Goal: Consume media (video, audio)

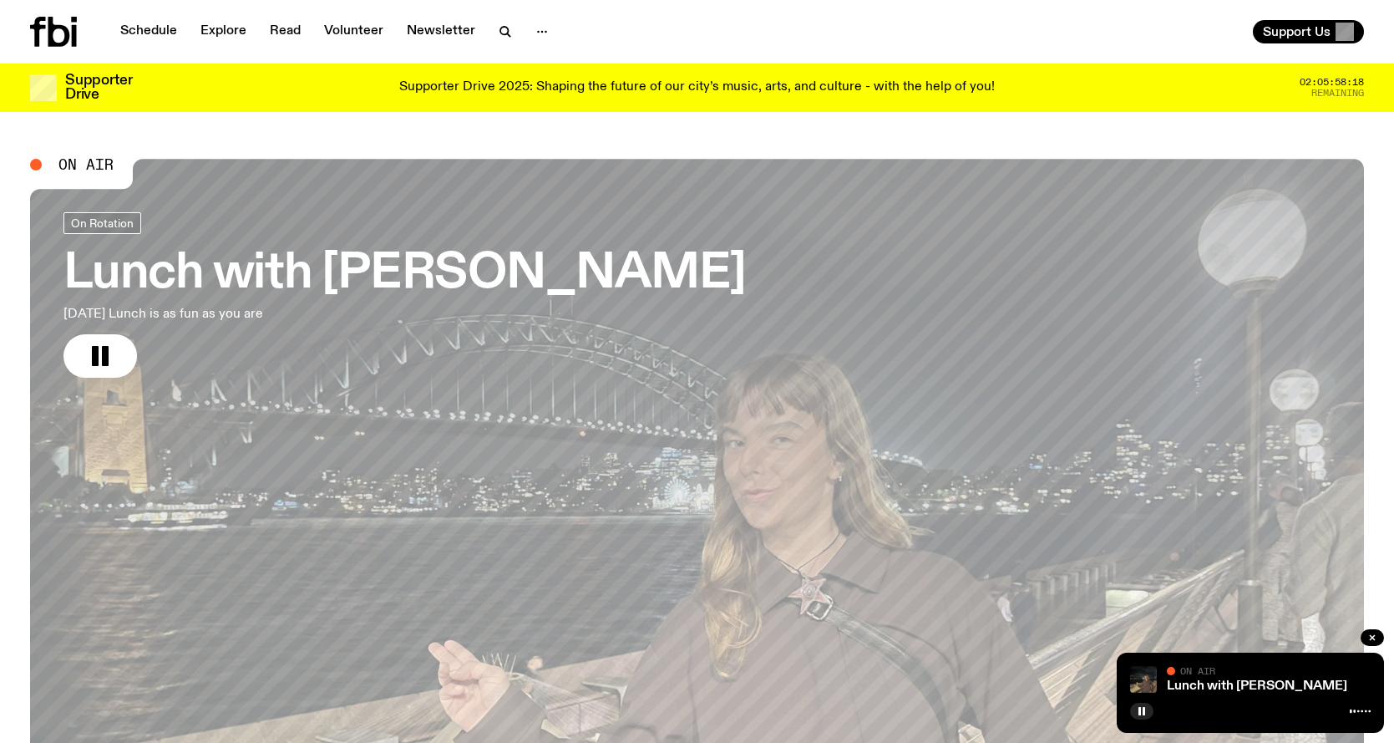
click at [61, 23] on icon at bounding box center [53, 32] width 47 height 30
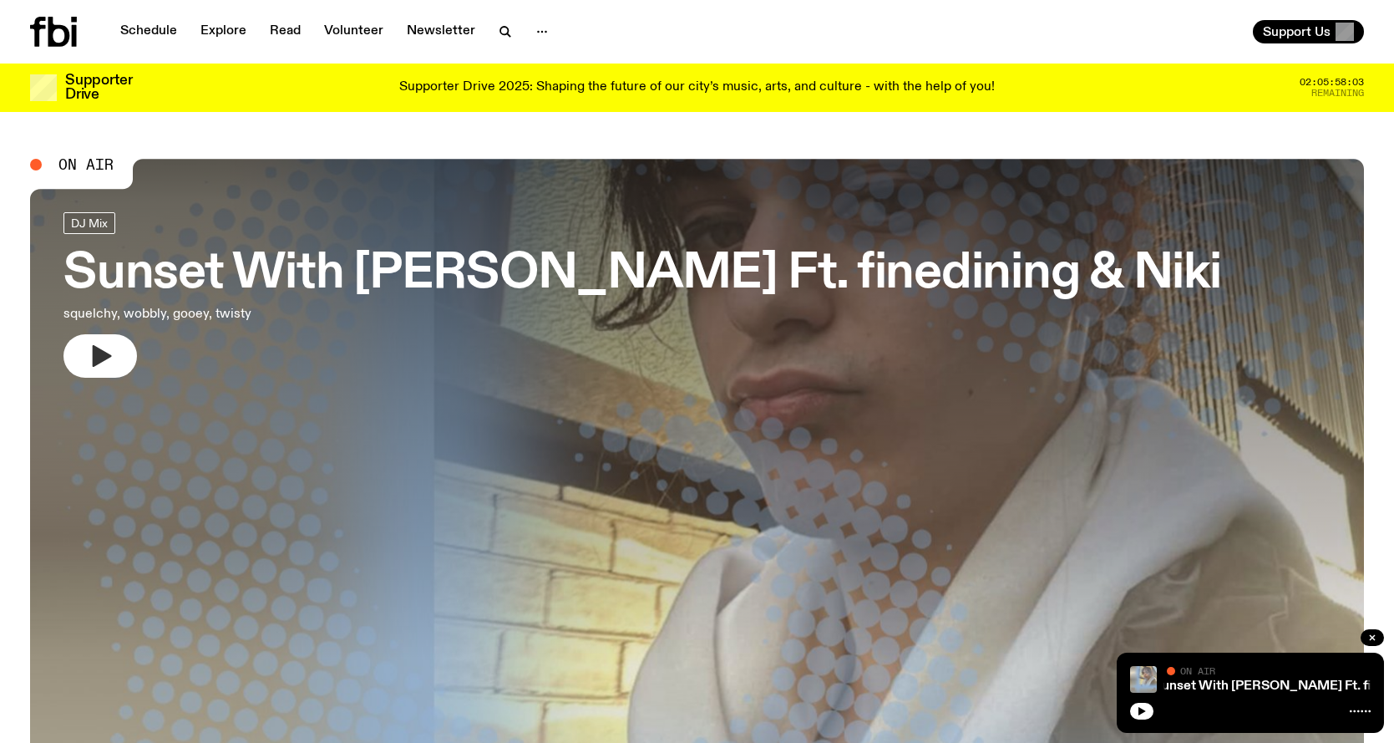
click at [104, 359] on icon "button" at bounding box center [102, 356] width 19 height 22
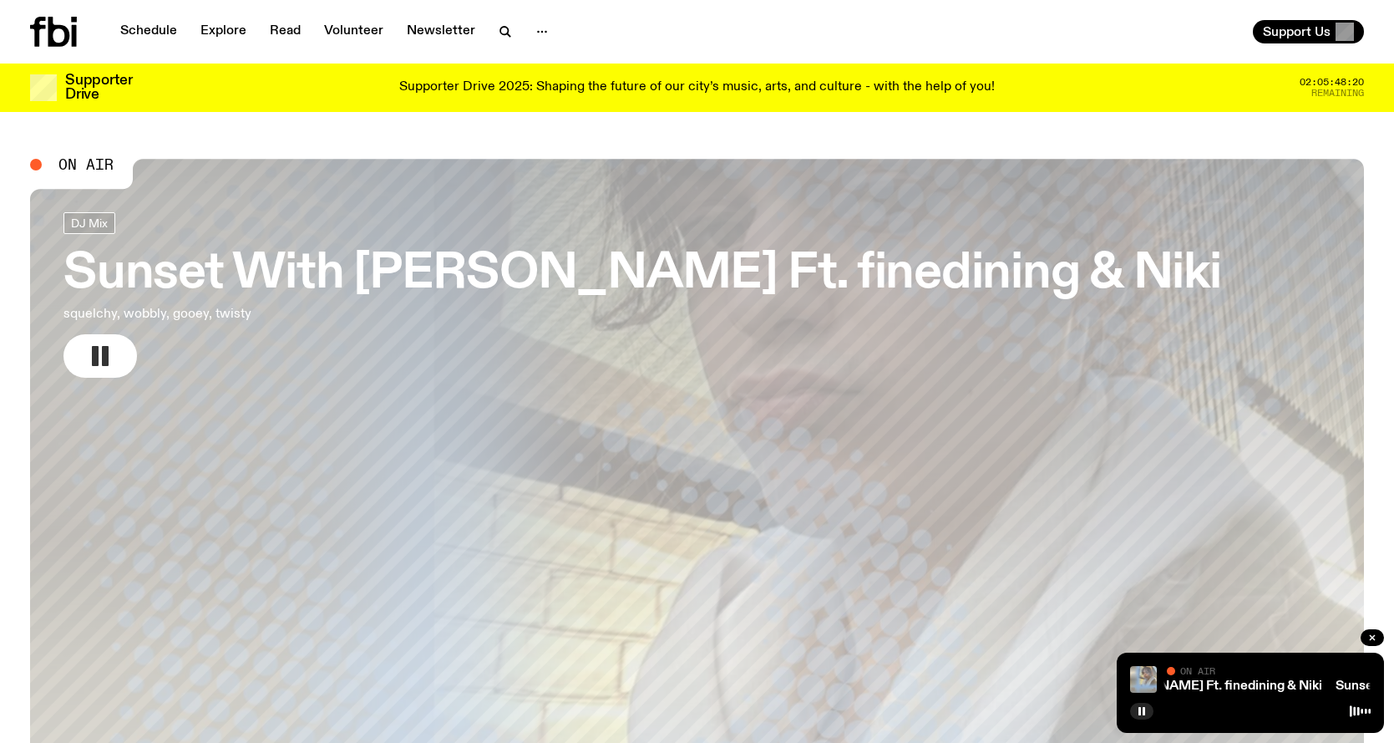
click at [257, 252] on h3 "Sunset With Tangela Ft. finedining & Niki" at bounding box center [642, 274] width 1158 height 47
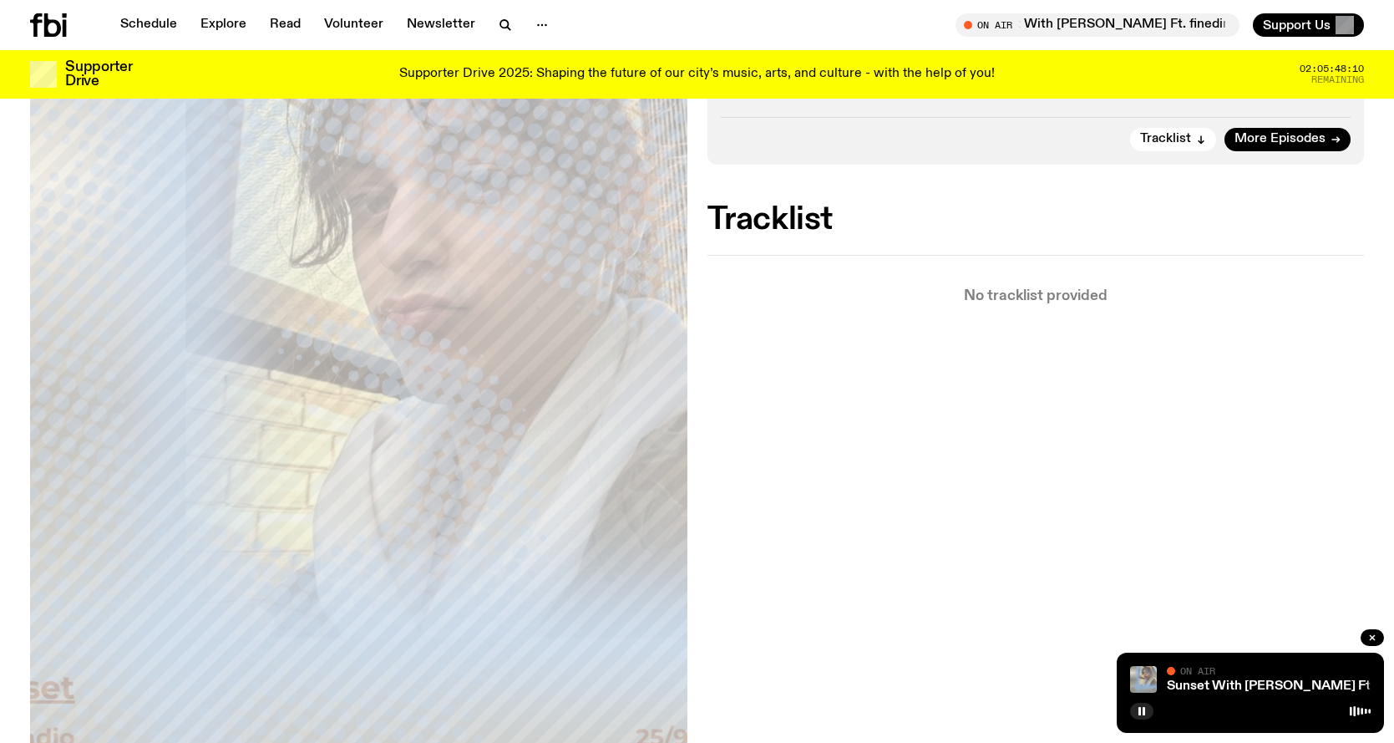
scroll to position [323, 0]
